Goal: Information Seeking & Learning: Find specific fact

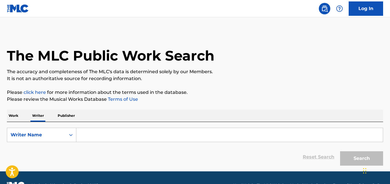
click at [104, 134] on input "Search Form" at bounding box center [229, 135] width 307 height 14
paste input "[PERSON_NAME]"
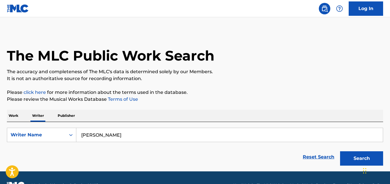
click at [87, 134] on input "[PERSON_NAME]" at bounding box center [229, 135] width 307 height 14
type input "[PERSON_NAME]"
click at [340, 151] on button "Search" at bounding box center [361, 158] width 43 height 14
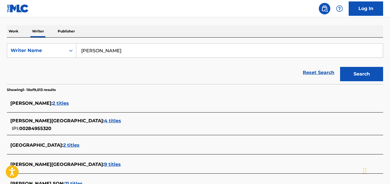
scroll to position [84, 0]
click at [79, 119] on div "[PERSON_NAME] PARK : 4 titles" at bounding box center [187, 121] width 355 height 7
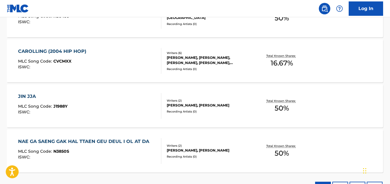
scroll to position [199, 0]
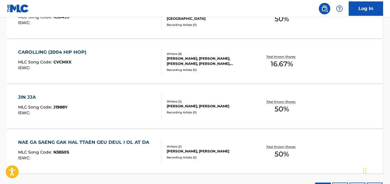
click at [353, 101] on div "JIN JJA MLC Song Code : J1988Y ISWC : Writers ( 2 ) [PERSON_NAME], [PERSON_NAME…" at bounding box center [195, 106] width 376 height 43
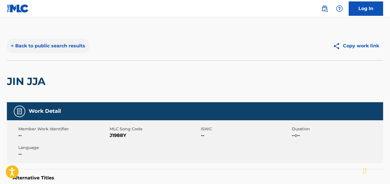
click at [15, 46] on button "< Back to public search results" at bounding box center [48, 46] width 82 height 14
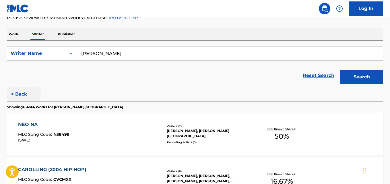
click at [21, 98] on button "< Back" at bounding box center [24, 94] width 34 height 14
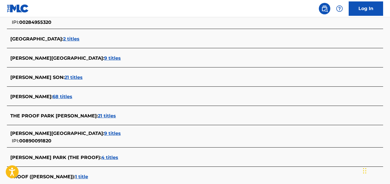
scroll to position [191, 0]
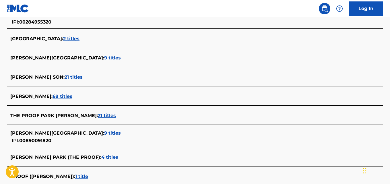
click at [6, 60] on div "The MLC Public Work Search The accuracy and completeness of The MLC's data is d…" at bounding box center [195, 28] width 390 height 375
click at [12, 59] on span "[PERSON_NAME][GEOGRAPHIC_DATA] :" at bounding box center [57, 57] width 94 height 5
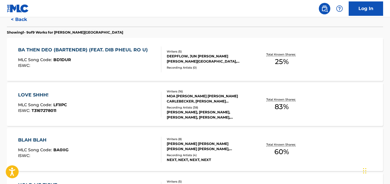
scroll to position [156, 0]
click at [335, 71] on div "BA THEN DEO (BARTENDER) (FEAT. DIB PHEUL RO U) MLC Song Code : BD1DUR ISWC : Wr…" at bounding box center [195, 59] width 376 height 43
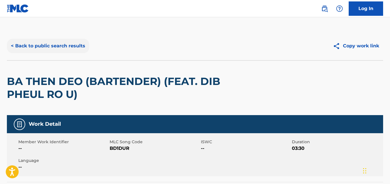
click at [34, 40] on button "< Back to public search results" at bounding box center [48, 46] width 82 height 14
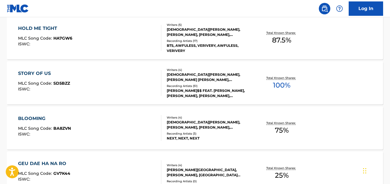
scroll to position [313, 0]
click at [344, 81] on div "STORY OF US MLC Song Code : SD5BZZ ISWC : Writers ( 4 ) [DEMOGRAPHIC_DATA][PERS…" at bounding box center [195, 82] width 376 height 43
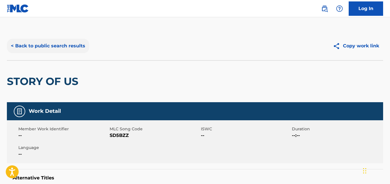
click at [67, 51] on button "< Back to public search results" at bounding box center [48, 46] width 82 height 14
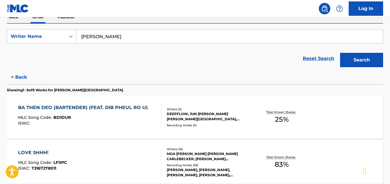
scroll to position [99, 0]
click at [292, 111] on p "Total Known Shares:" at bounding box center [281, 112] width 31 height 4
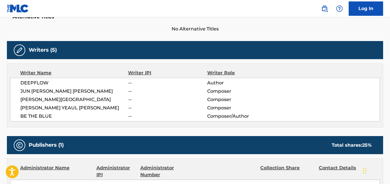
scroll to position [175, 0]
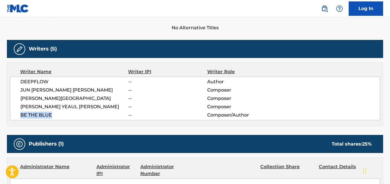
drag, startPoint x: 53, startPoint y: 115, endPoint x: 14, endPoint y: 115, distance: 39.3
click at [14, 115] on div "DEEPFLOW -- Author JUN [PERSON_NAME] [PERSON_NAME] -- Composer [PERSON_NAME] --…" at bounding box center [195, 99] width 370 height 44
copy span "BE THE BLUE"
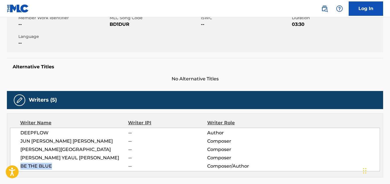
scroll to position [0, 0]
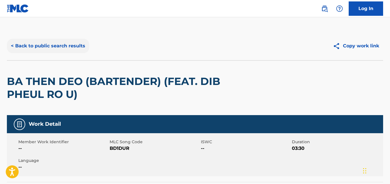
click at [57, 44] on button "< Back to public search results" at bounding box center [48, 46] width 82 height 14
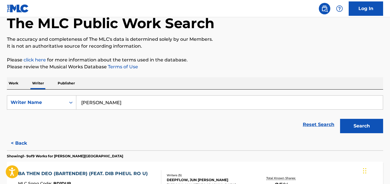
click at [128, 100] on input "[PERSON_NAME]" at bounding box center [229, 103] width 307 height 14
type input "TEKAI KEY"
click at [340, 119] on button "Search" at bounding box center [361, 126] width 43 height 14
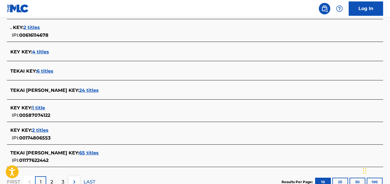
scroll to position [229, 0]
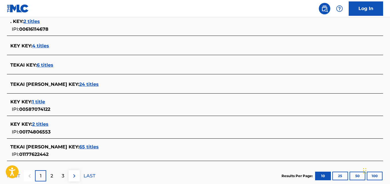
click at [79, 148] on span "65 titles" at bounding box center [89, 146] width 20 height 5
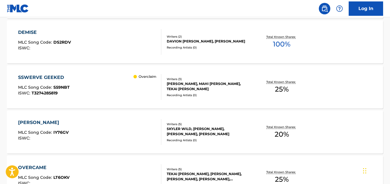
scroll to position [210, 0]
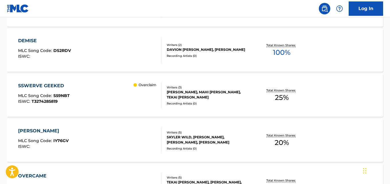
click at [354, 59] on div "DEMISE MLC Song Code : DS2RDV ISWC : Writers ( 2 ) DAVION [PERSON_NAME], [PERSO…" at bounding box center [195, 50] width 376 height 43
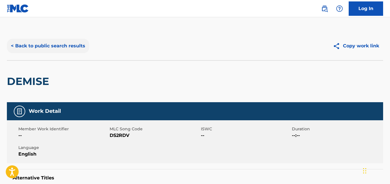
click at [73, 40] on button "< Back to public search results" at bounding box center [48, 46] width 82 height 14
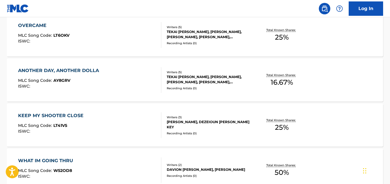
scroll to position [519, 0]
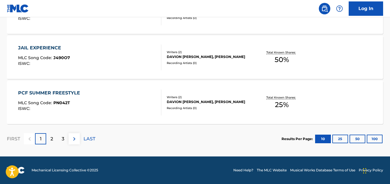
click at [195, 105] on div "Writers ( 2 ) DAVION [PERSON_NAME], [PERSON_NAME] KEY Recording Artists ( 0 )" at bounding box center [205, 102] width 89 height 15
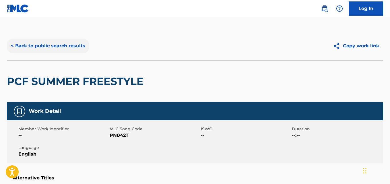
click at [70, 41] on button "< Back to public search results" at bounding box center [48, 46] width 82 height 14
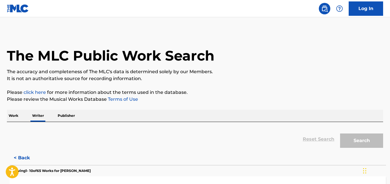
scroll to position [32, 0]
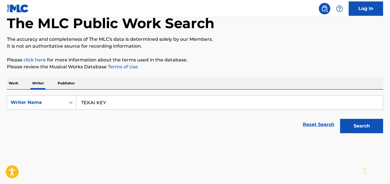
click at [122, 89] on div "Work Writer Publisher" at bounding box center [195, 83] width 376 height 12
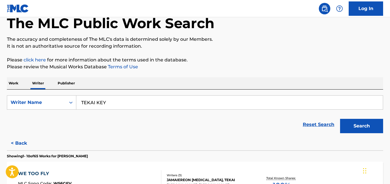
click at [129, 101] on input "TEKAI KEY" at bounding box center [229, 103] width 307 height 14
paste input "Seven [PERSON_NAME]"
click at [340, 119] on button "Search" at bounding box center [361, 126] width 43 height 14
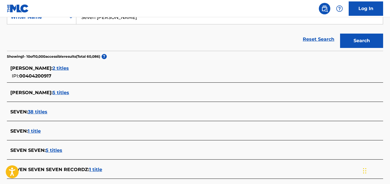
scroll to position [108, 0]
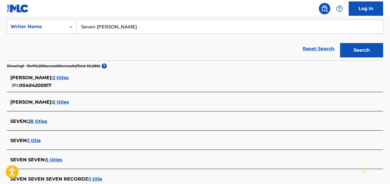
click at [135, 29] on input "Seven [PERSON_NAME]" at bounding box center [229, 27] width 307 height 14
paste input "[PERSON_NAME]"
type input "[PERSON_NAME]"
click at [340, 43] on button "Search" at bounding box center [361, 50] width 43 height 14
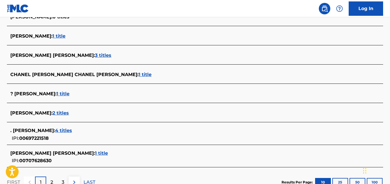
scroll to position [210, 0]
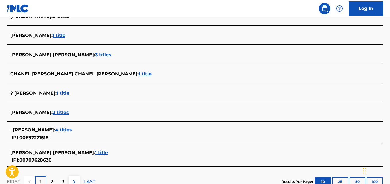
click at [69, 112] on span "2 titles" at bounding box center [61, 112] width 16 height 5
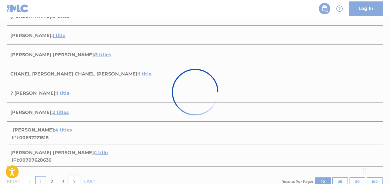
scroll to position [156, 0]
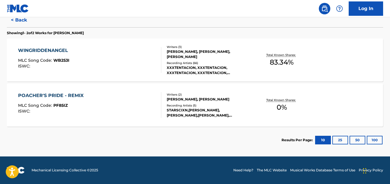
click at [213, 65] on div "Recording Artists ( 66 )" at bounding box center [209, 63] width 84 height 4
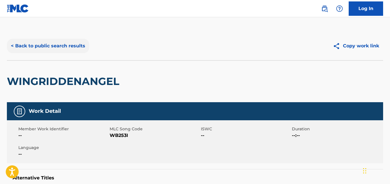
click at [64, 42] on button "< Back to public search results" at bounding box center [48, 46] width 82 height 14
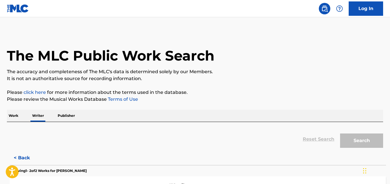
scroll to position [32, 0]
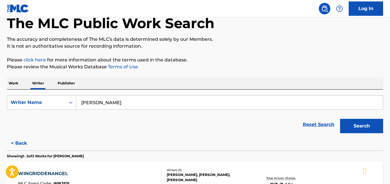
click at [123, 104] on input "[PERSON_NAME]" at bounding box center [229, 103] width 307 height 14
paste input "[PERSON_NAME] Back"
click at [340, 119] on button "Search" at bounding box center [361, 126] width 43 height 14
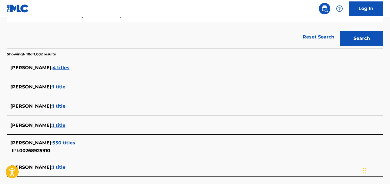
scroll to position [0, 0]
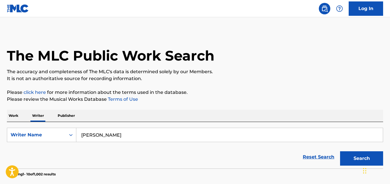
click at [129, 133] on input "[PERSON_NAME]" at bounding box center [229, 135] width 307 height 14
paste input "[PERSON_NAME]"
paste input "Search Form"
type input "[PERSON_NAME]"
click at [340, 151] on button "Search" at bounding box center [361, 158] width 43 height 14
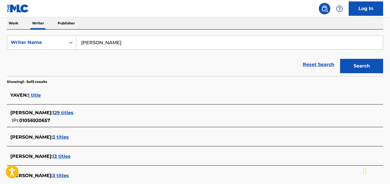
scroll to position [93, 0]
click at [94, 116] on div "[PERSON_NAME] : 129 titles IPI: 01056920657" at bounding box center [187, 116] width 355 height 15
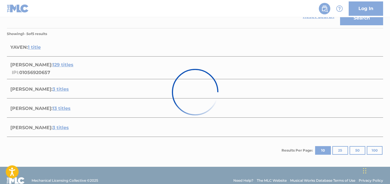
scroll to position [142, 0]
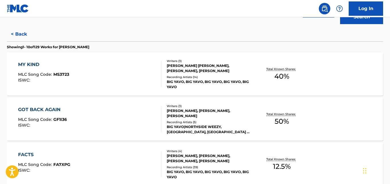
click at [169, 68] on div "[PERSON_NAME] [PERSON_NAME], [PERSON_NAME], [PERSON_NAME]" at bounding box center [209, 68] width 84 height 10
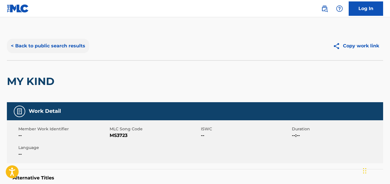
click at [62, 52] on button "< Back to public search results" at bounding box center [48, 46] width 82 height 14
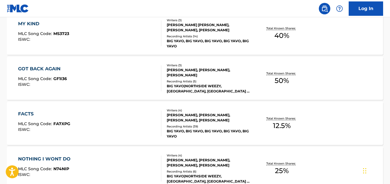
scroll to position [183, 0]
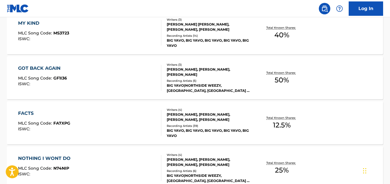
click at [344, 74] on div "GOT BACK AGAIN MLC Song Code : GF1I36 ISWC : Writers ( 3 ) [PERSON_NAME], [PERS…" at bounding box center [195, 77] width 376 height 43
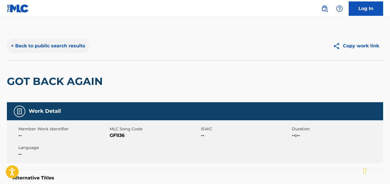
click at [43, 39] on button "< Back to public search results" at bounding box center [48, 46] width 82 height 14
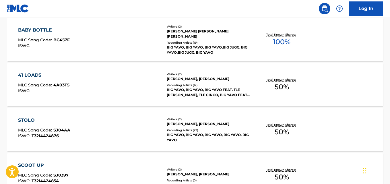
scroll to position [443, 0]
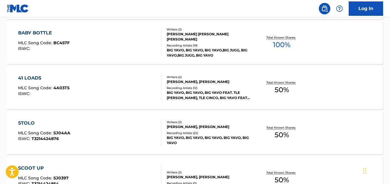
click at [343, 47] on div "BABY BOTTLE MLC Song Code : BC457F ISWC : Writers ( 2 ) [PERSON_NAME] [PERSON_N…" at bounding box center [195, 42] width 376 height 43
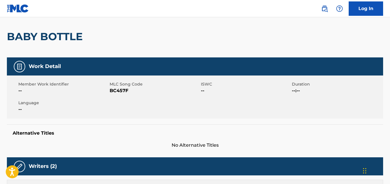
scroll to position [49, 0]
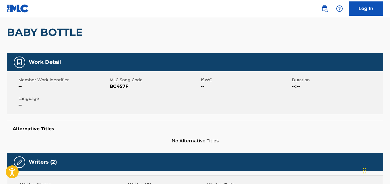
click at [117, 89] on span "BC457F" at bounding box center [155, 86] width 90 height 7
copy span "BC457F"
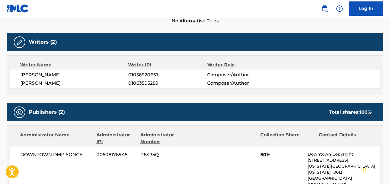
scroll to position [171, 0]
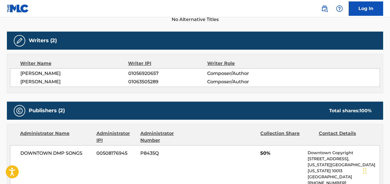
drag, startPoint x: 73, startPoint y: 73, endPoint x: 19, endPoint y: 77, distance: 53.8
click at [19, 77] on div "[PERSON_NAME] 01056920657 Composer/Author [PERSON_NAME] 01063505289 Composer/Au…" at bounding box center [195, 77] width 370 height 19
copy span "[PERSON_NAME]"
click at [151, 75] on span "01056920657" at bounding box center [167, 73] width 79 height 7
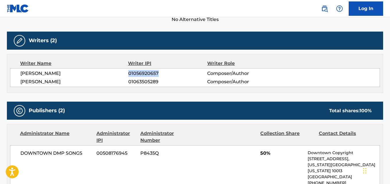
copy span "01056920657"
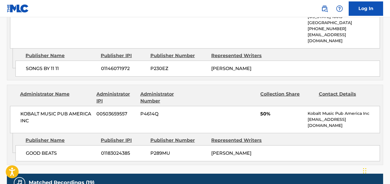
scroll to position [363, 0]
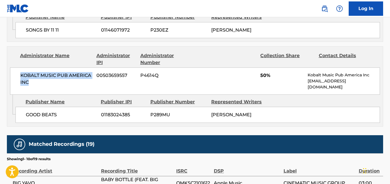
drag, startPoint x: 34, startPoint y: 80, endPoint x: 13, endPoint y: 67, distance: 23.9
click at [13, 67] on div "KOBALT MUSIC PUB AMERICA INC 00503659557 P4614Q 50% Kobalt Music Pub America In…" at bounding box center [195, 80] width 370 height 27
copy span "KOBALT MUSIC PUB AMERICA INC"
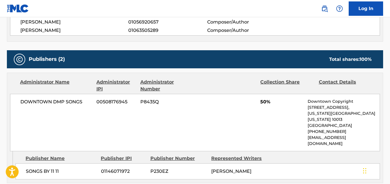
scroll to position [0, 0]
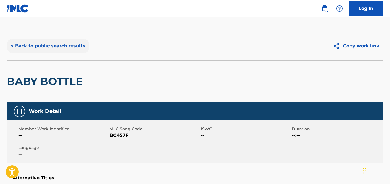
click at [53, 40] on button "< Back to public search results" at bounding box center [48, 46] width 82 height 14
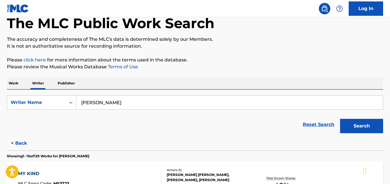
click at [146, 104] on input "[PERSON_NAME]" at bounding box center [229, 103] width 307 height 14
paste input "Tyreke [PERSON_NAME]"
type input "Tyreke [PERSON_NAME]"
click at [340, 119] on button "Search" at bounding box center [361, 126] width 43 height 14
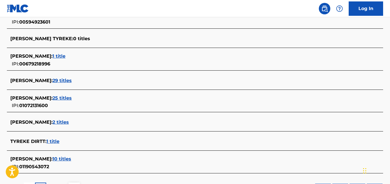
scroll to position [221, 0]
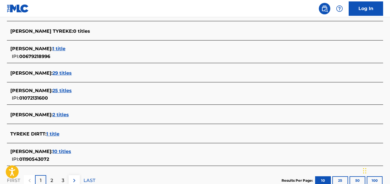
click at [69, 93] on span "25 titles" at bounding box center [62, 90] width 19 height 5
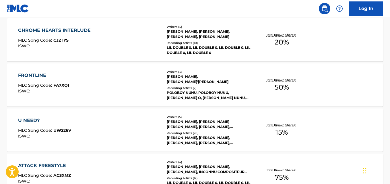
click at [343, 79] on div "FRONTLINE MLC Song Code : FA7XQ1 ISWC : Writers ( 3 ) [PERSON_NAME], [PERSON_NA…" at bounding box center [195, 84] width 376 height 43
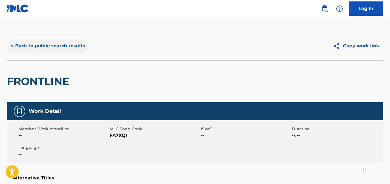
click at [27, 46] on button "< Back to public search results" at bounding box center [48, 46] width 82 height 14
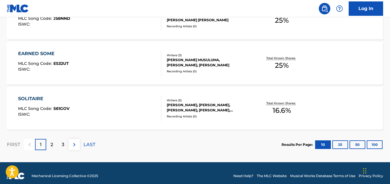
scroll to position [519, 0]
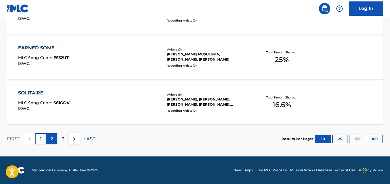
click at [51, 135] on div "2" at bounding box center [51, 138] width 11 height 11
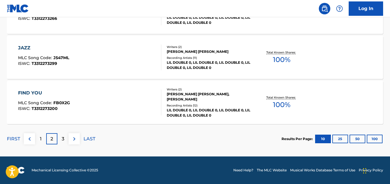
click at [338, 101] on div "FIND YOU MLC Song Code : FB0X2G ISWC : T3312273200 Writers ( 2 ) [PERSON_NAME] …" at bounding box center [195, 102] width 376 height 43
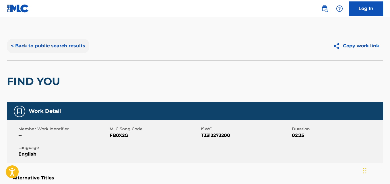
click at [22, 47] on button "< Back to public search results" at bounding box center [48, 46] width 82 height 14
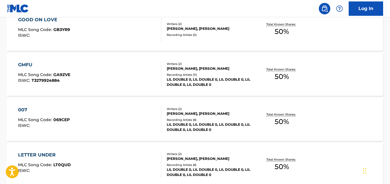
scroll to position [187, 0]
click at [350, 68] on div "GMFU MLC Song Code : GA9ZVE ISWC : T3279924884 Writers ( 2 ) [PERSON_NAME], [PE…" at bounding box center [195, 74] width 376 height 43
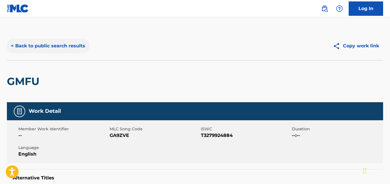
click at [24, 46] on button "< Back to public search results" at bounding box center [48, 46] width 82 height 14
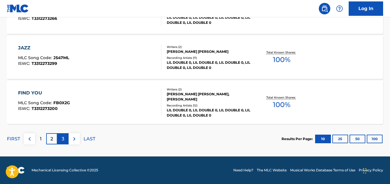
click at [63, 140] on p "3" at bounding box center [63, 138] width 3 height 7
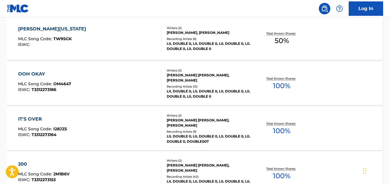
scroll to position [190, 0]
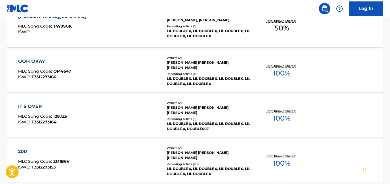
click at [355, 77] on div "OOH OKAY MLC Song Code : OM4647 ISWC : T3312273186 Writers ( 2 ) [PERSON_NAME] …" at bounding box center [195, 70] width 376 height 43
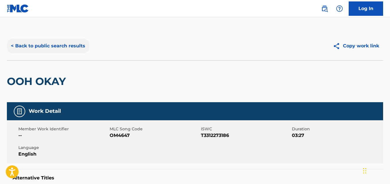
click at [80, 45] on button "< Back to public search results" at bounding box center [48, 46] width 82 height 14
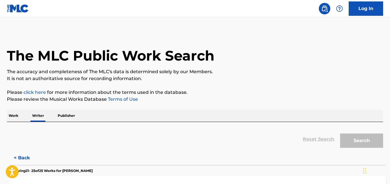
scroll to position [32, 0]
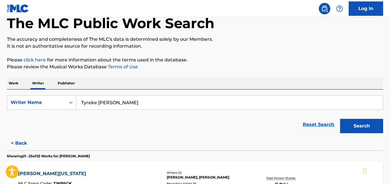
click at [135, 109] on input "Tyreke [PERSON_NAME]" at bounding box center [229, 103] width 307 height 14
paste input "[PERSON_NAME]"
click at [340, 119] on button "Search" at bounding box center [361, 126] width 43 height 14
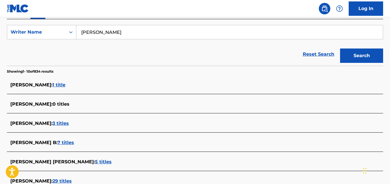
scroll to position [92, 0]
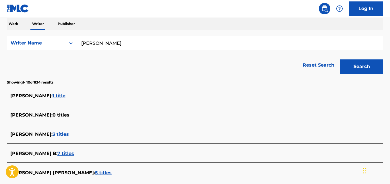
click at [152, 45] on input "[PERSON_NAME]" at bounding box center [229, 43] width 307 height 14
paste input "[PERSON_NAME]"
click at [340, 59] on button "Search" at bounding box center [361, 66] width 43 height 14
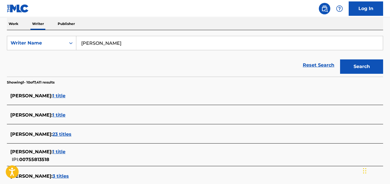
paste input "[PERSON_NAME],"
click at [340, 59] on button "Search" at bounding box center [361, 66] width 43 height 14
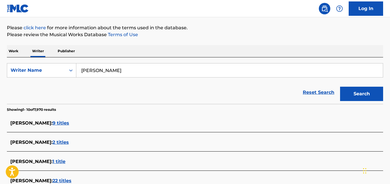
scroll to position [0, 0]
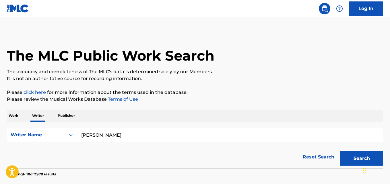
click at [127, 137] on input "[PERSON_NAME]" at bounding box center [229, 135] width 307 height 14
paste input "[PERSON_NAME],"
type input "[PERSON_NAME]"
click at [340, 151] on button "Search" at bounding box center [361, 158] width 43 height 14
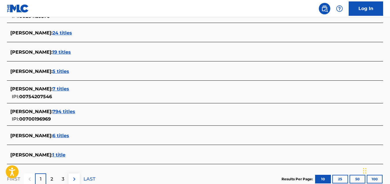
scroll to position [223, 0]
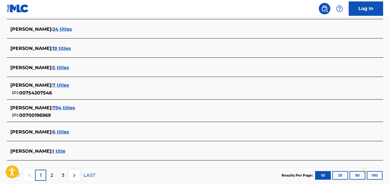
click at [61, 149] on span "1 title" at bounding box center [59, 150] width 13 height 5
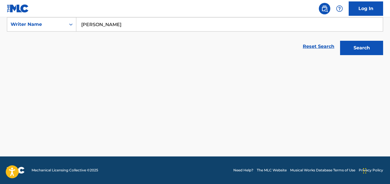
scroll to position [111, 0]
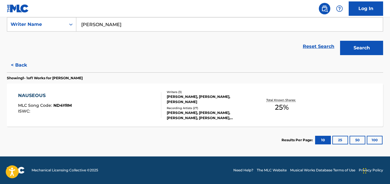
click at [235, 110] on div "Recording Artists ( 27 )" at bounding box center [209, 108] width 84 height 4
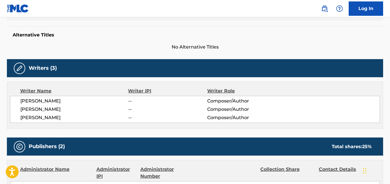
scroll to position [153, 0]
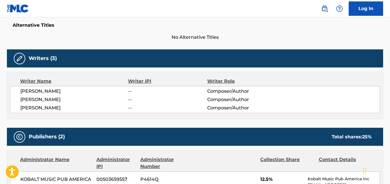
drag, startPoint x: 71, startPoint y: 102, endPoint x: 7, endPoint y: 104, distance: 64.0
copy span "[PERSON_NAME]"
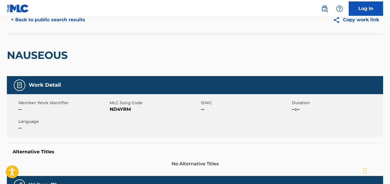
scroll to position [0, 0]
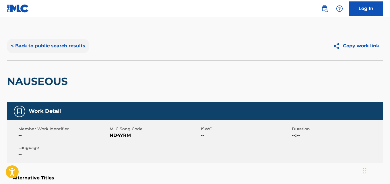
click at [73, 45] on button "< Back to public search results" at bounding box center [48, 46] width 82 height 14
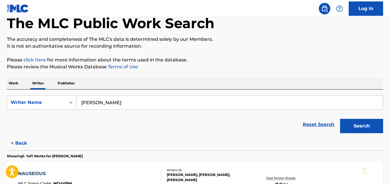
click at [137, 105] on input "[PERSON_NAME]" at bounding box center [229, 103] width 307 height 14
paste input "[PERSON_NAME] Bass IV"
type input "[PERSON_NAME] Bass IV"
click at [340, 119] on button "Search" at bounding box center [361, 126] width 43 height 14
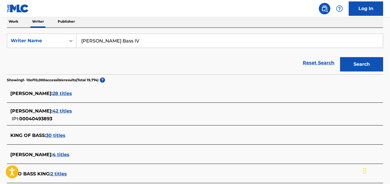
scroll to position [105, 0]
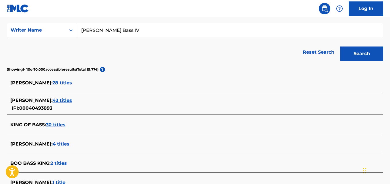
click at [80, 105] on div "[PERSON_NAME] : 42 titles IPI: 00040493893" at bounding box center [187, 104] width 355 height 15
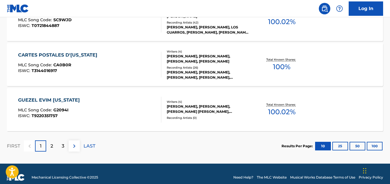
scroll to position [519, 0]
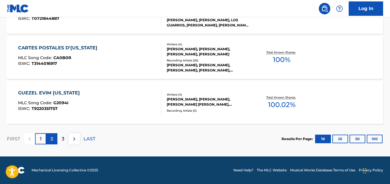
click at [53, 135] on p "2" at bounding box center [52, 138] width 3 height 7
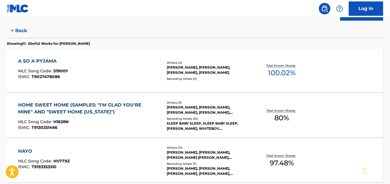
scroll to position [135, 0]
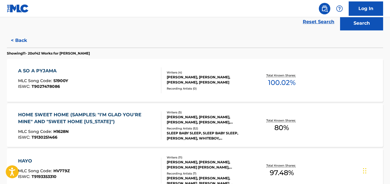
click at [350, 86] on div "A SO A PYJAMA MLC Song Code : S1900Y ISWC : T9027478086 Writers ( 4 ) [PERSON_N…" at bounding box center [195, 80] width 376 height 43
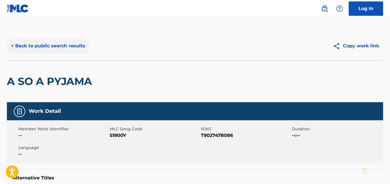
click at [20, 43] on button "< Back to public search results" at bounding box center [48, 46] width 82 height 14
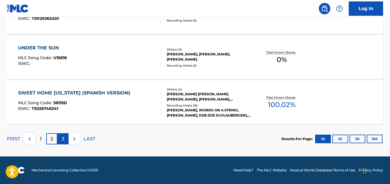
click at [63, 139] on p "3" at bounding box center [63, 138] width 3 height 7
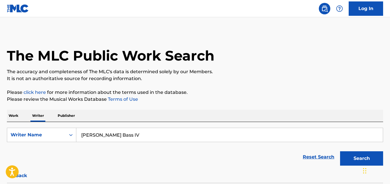
click at [161, 137] on input "[PERSON_NAME] Bass IV" at bounding box center [229, 135] width 307 height 14
paste input "[PERSON_NAME]"
type input "[PERSON_NAME]"
click at [340, 151] on button "Search" at bounding box center [361, 158] width 43 height 14
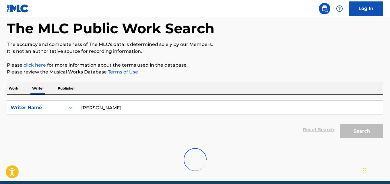
scroll to position [52, 0]
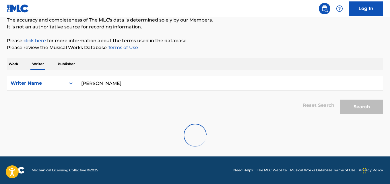
click at [219, 44] on p "Please click here for more information about the terms used in the database." at bounding box center [195, 40] width 376 height 7
drag, startPoint x: 120, startPoint y: 83, endPoint x: 66, endPoint y: 83, distance: 53.7
click at [66, 83] on div "SearchWithCriteriab6352973-0646-4aad-bcde-526006e78686 Writer Name [PERSON_NAME]" at bounding box center [195, 83] width 376 height 14
